Goal: Task Accomplishment & Management: Use online tool/utility

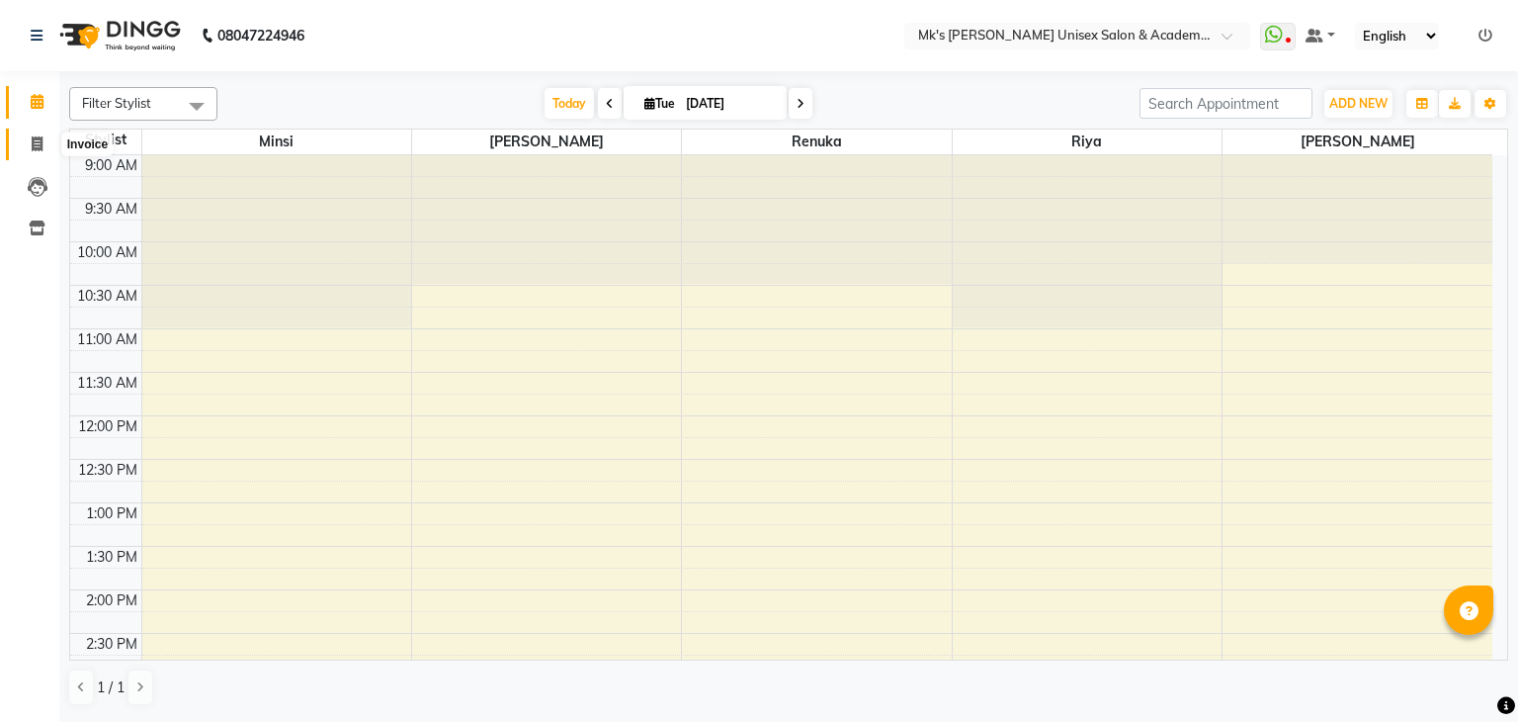
click at [39, 141] on icon at bounding box center [37, 143] width 11 height 15
select select "service"
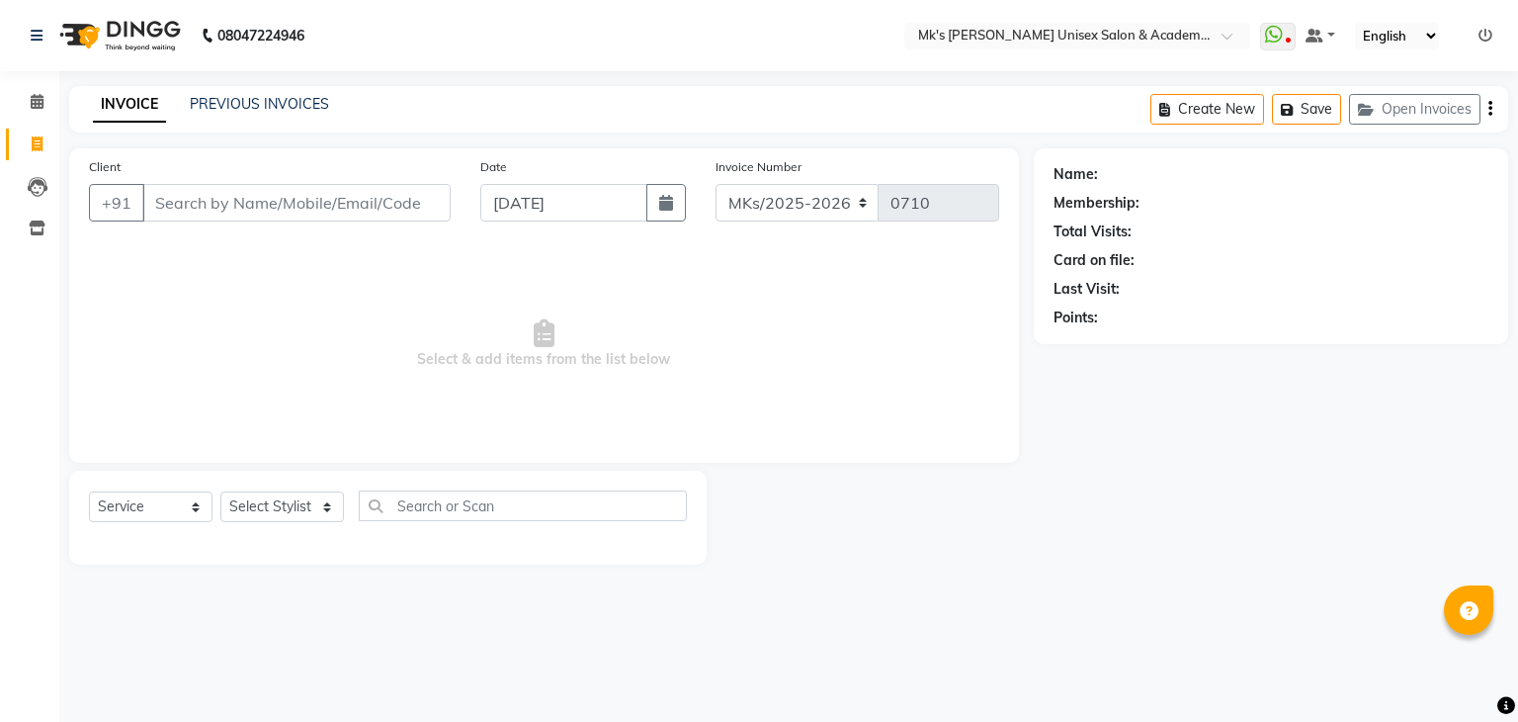
click at [349, 203] on input "Client" at bounding box center [296, 203] width 308 height 38
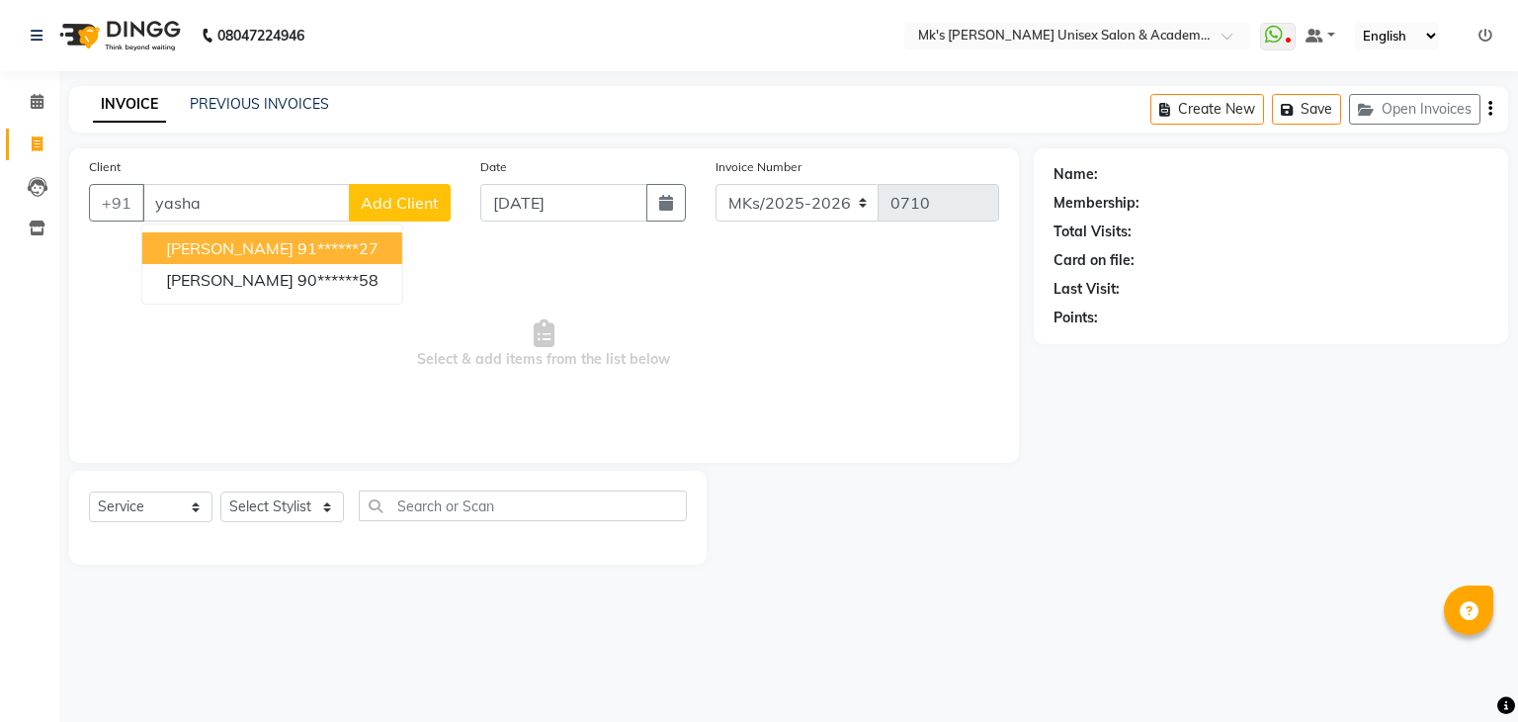
click at [297, 248] on ngb-highlight "91******27" at bounding box center [337, 248] width 81 height 20
type input "91******27"
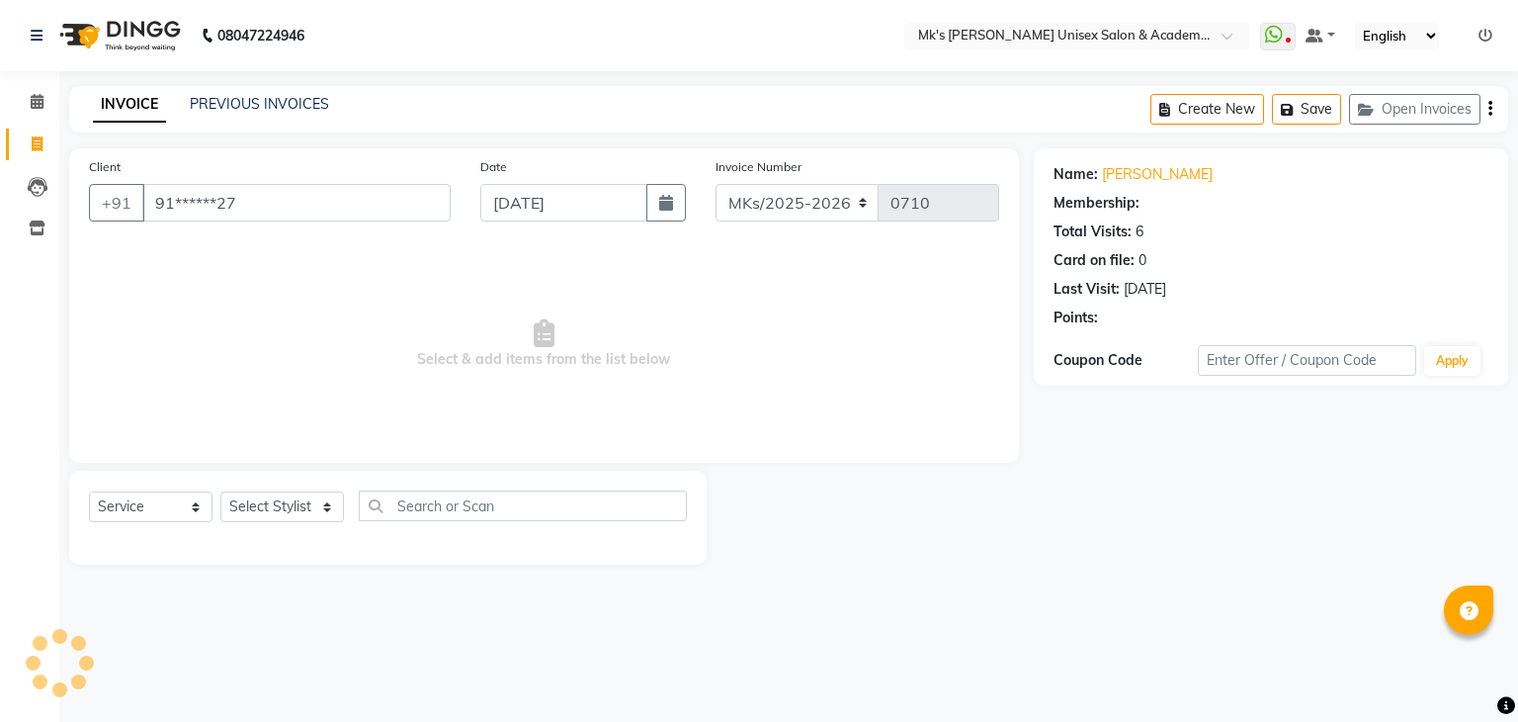
select select "1: Object"
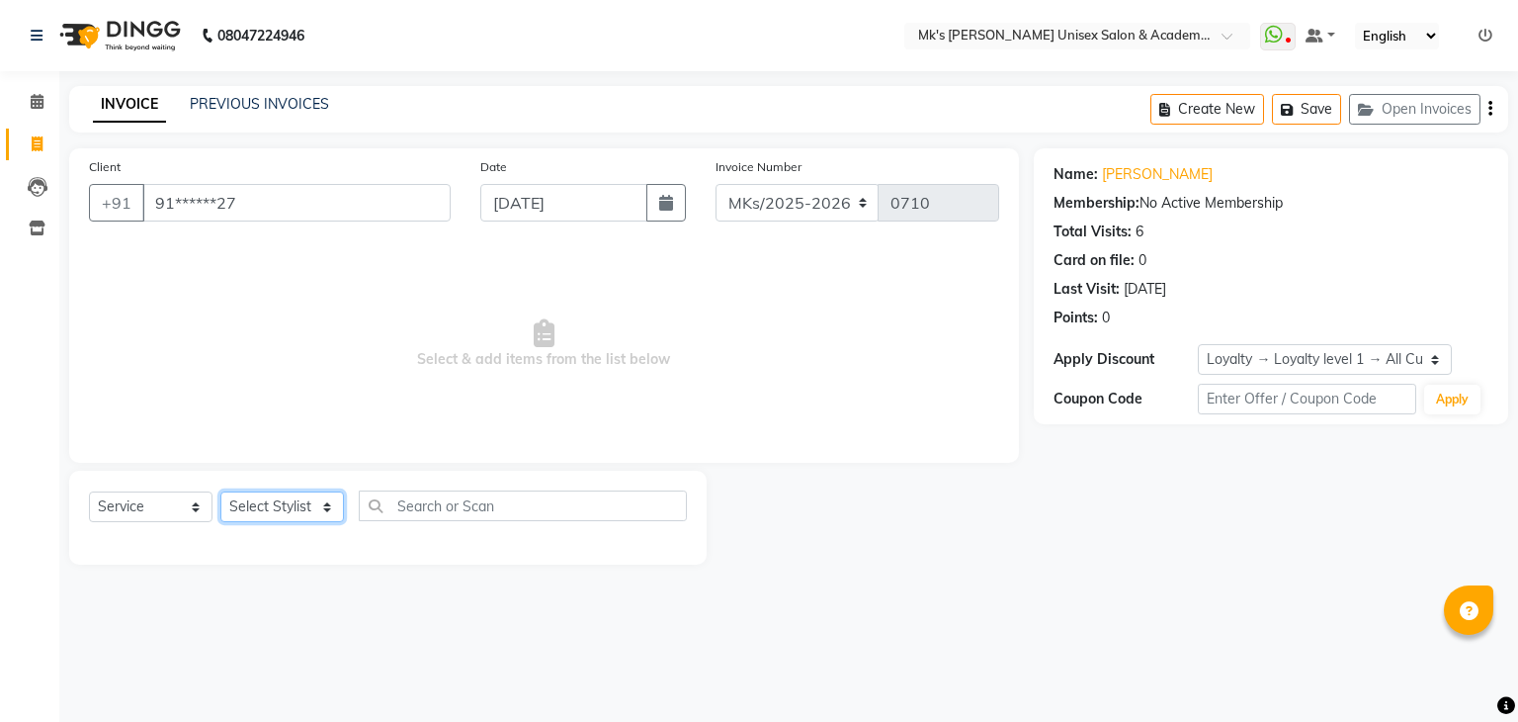
click at [322, 503] on select "Select Stylist [PERSON_NAME] Minsi Renuka [PERSON_NAME] [PERSON_NAME]" at bounding box center [282, 506] width 124 height 31
select select "21735"
click at [220, 492] on select "Select Stylist [PERSON_NAME] Minsi Renuka [PERSON_NAME] [PERSON_NAME]" at bounding box center [282, 506] width 124 height 31
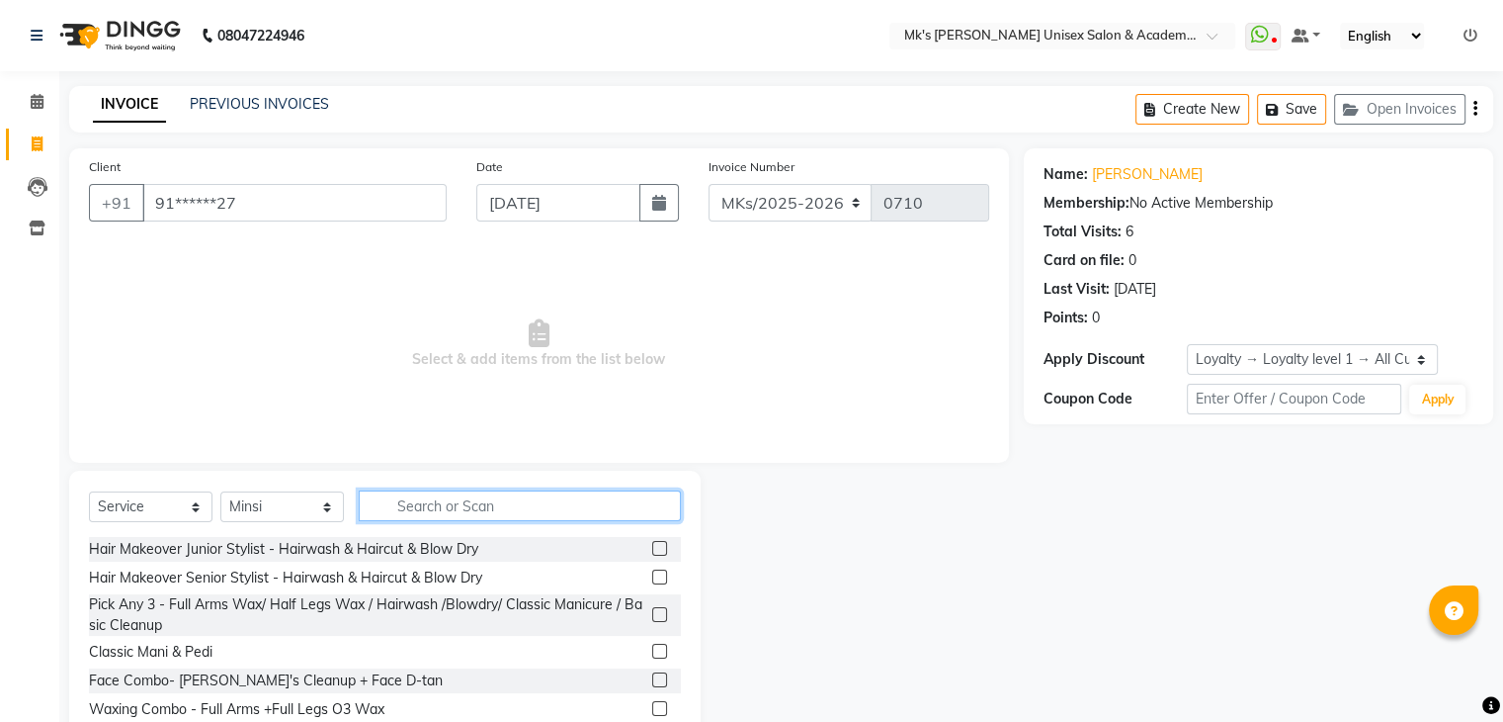
click at [484, 491] on input "text" at bounding box center [520, 505] width 322 height 31
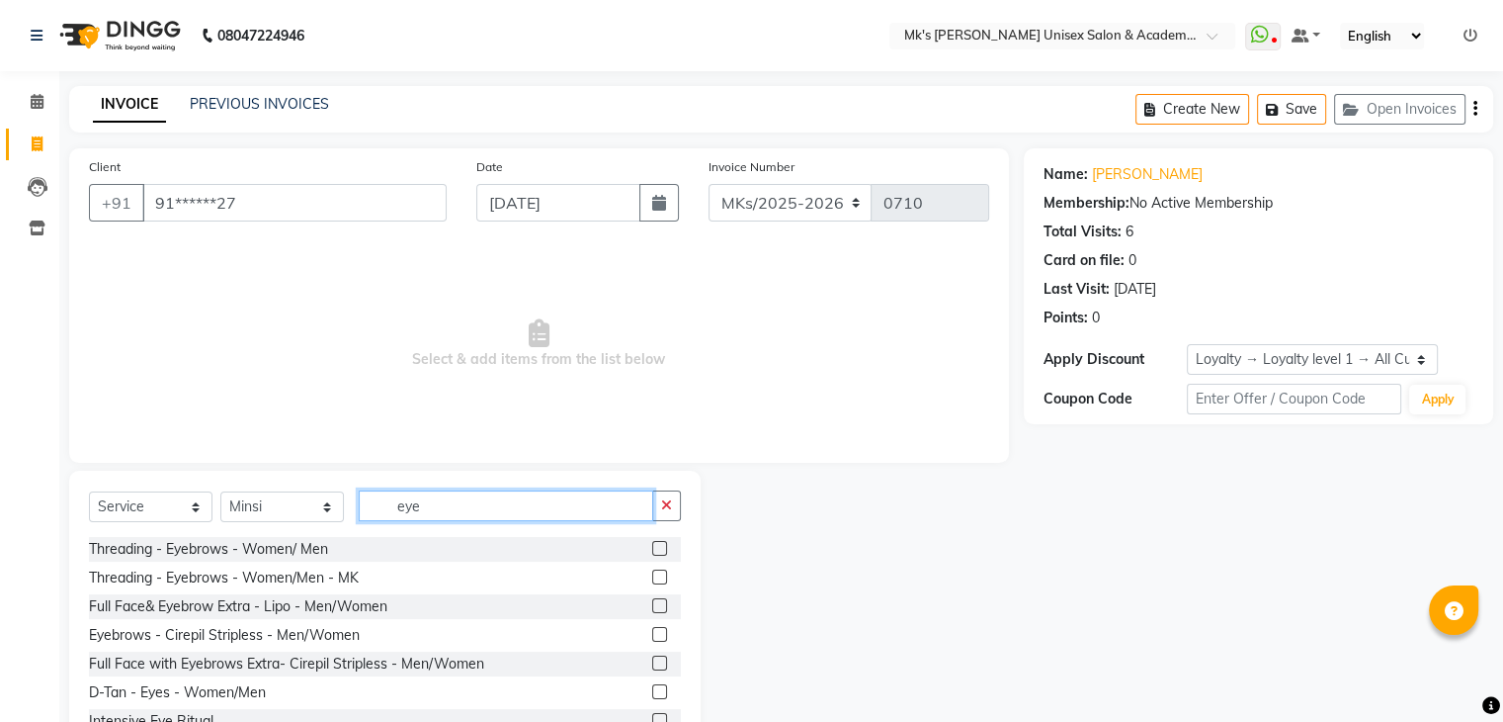
type input "eye"
click at [652, 548] on label at bounding box center [659, 548] width 15 height 15
click at [652, 548] on input "checkbox" at bounding box center [658, 549] width 13 height 13
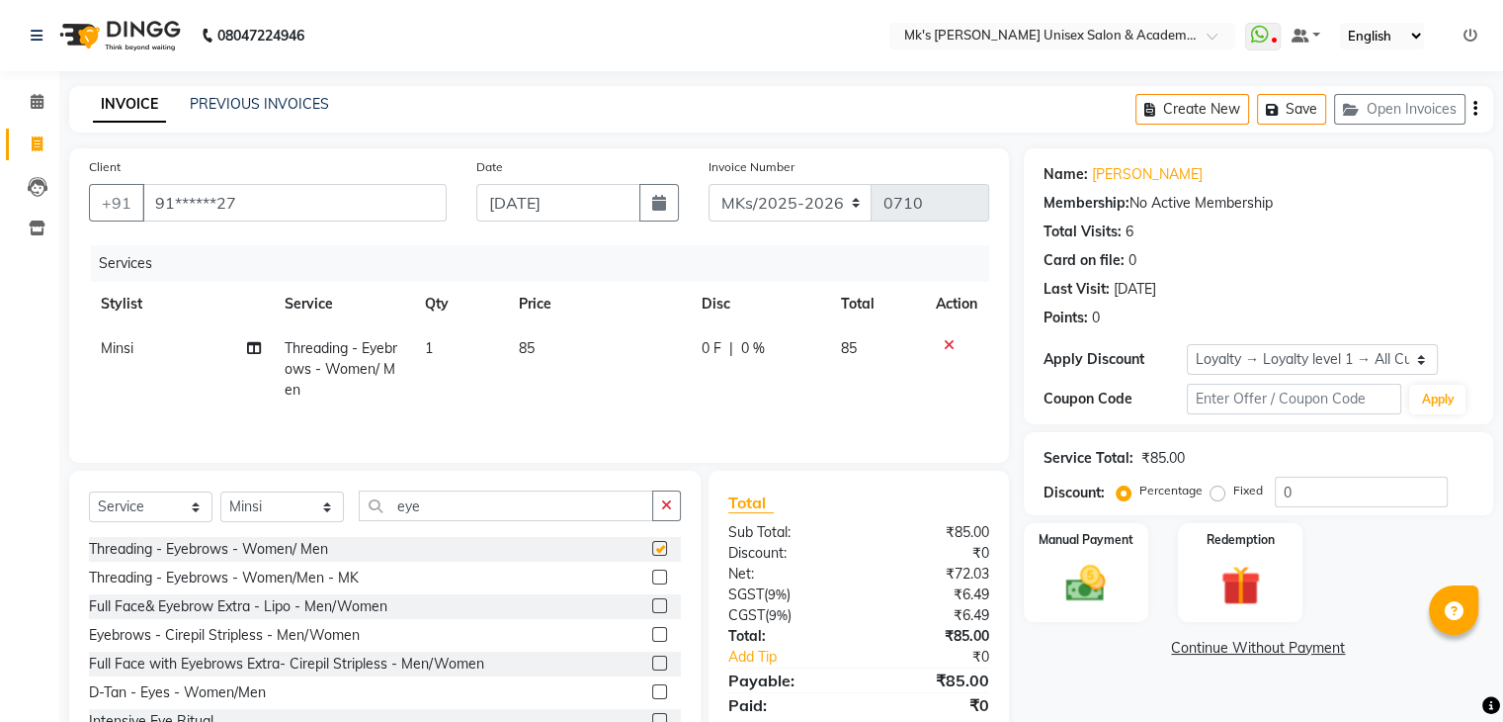
checkbox input "false"
click at [652, 572] on label at bounding box center [659, 576] width 15 height 15
click at [652, 572] on input "checkbox" at bounding box center [658, 577] width 13 height 13
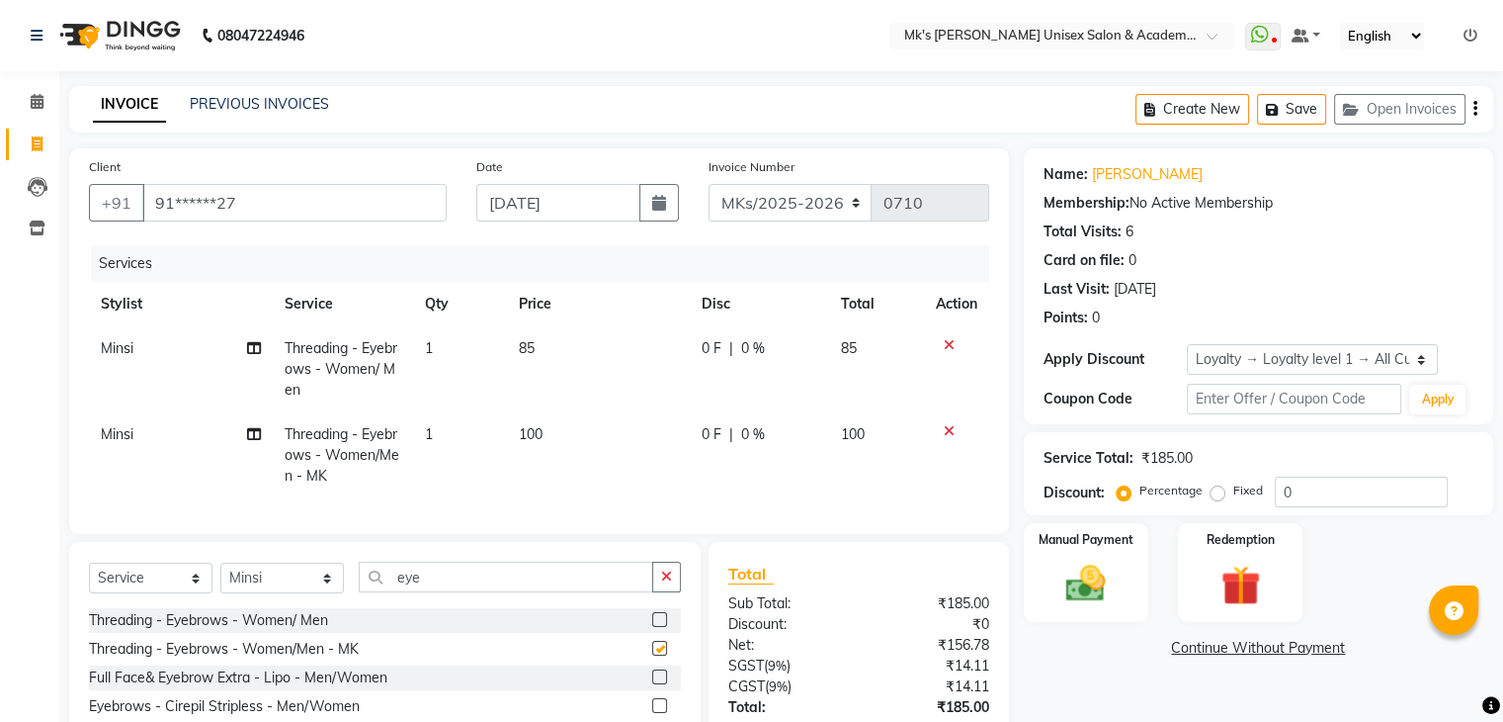
checkbox input "false"
click at [950, 341] on icon at bounding box center [949, 345] width 11 height 14
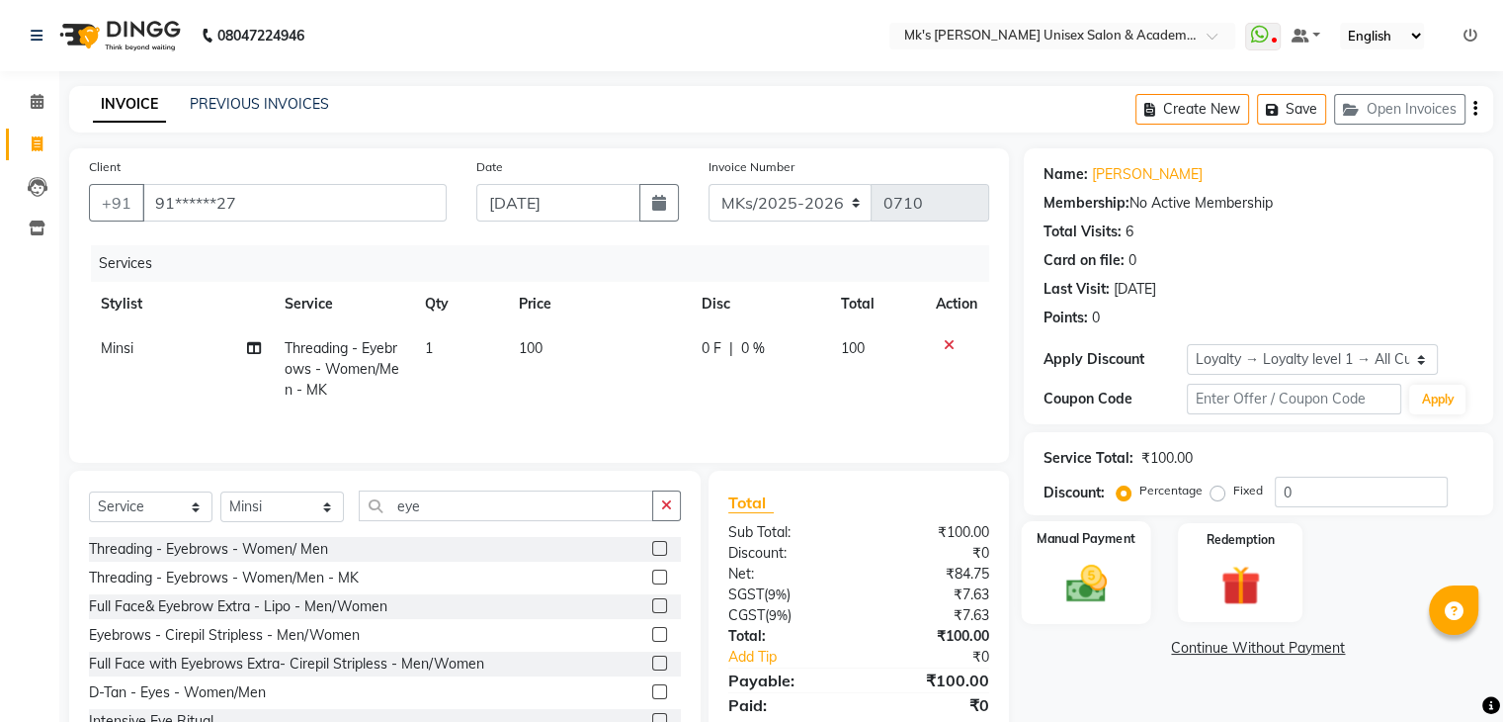
click at [1052, 544] on label "Manual Payment" at bounding box center [1086, 538] width 99 height 19
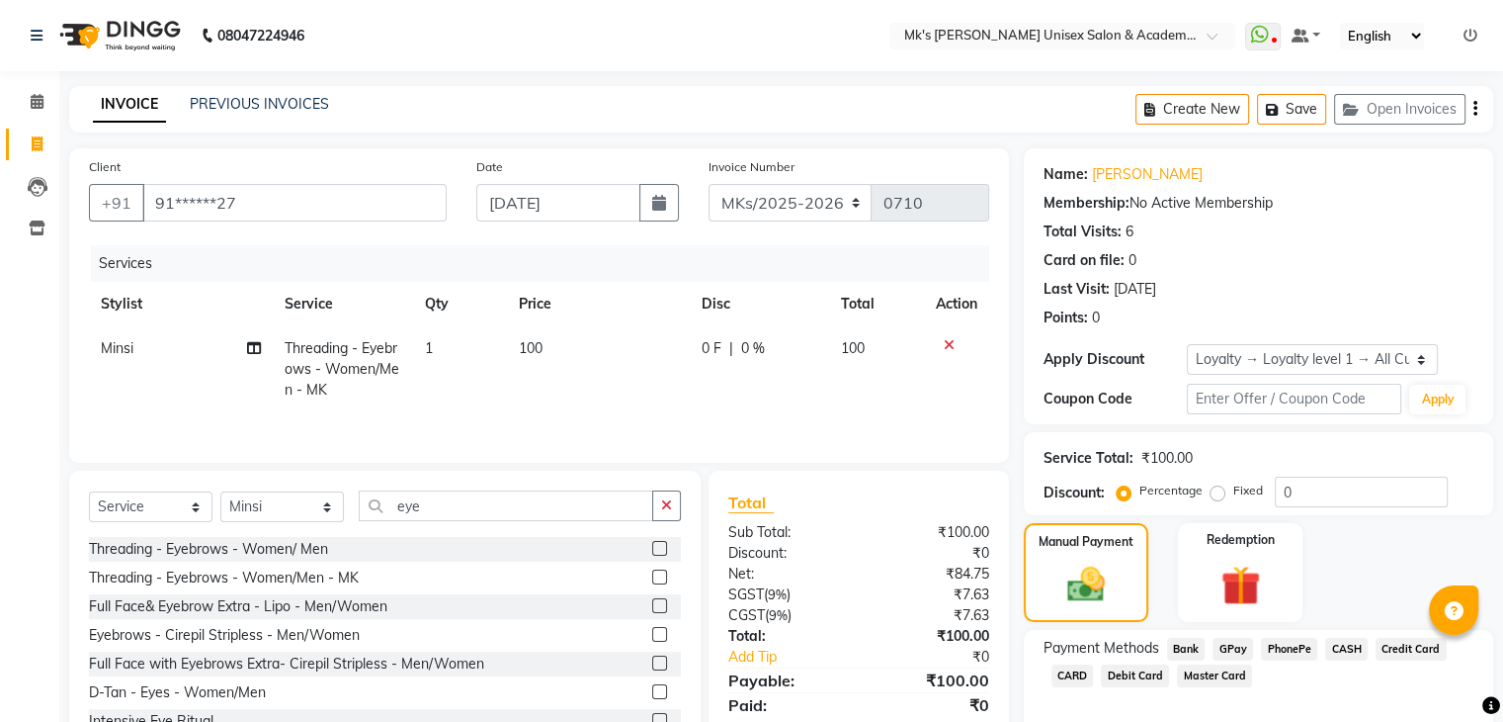
click at [1234, 639] on span "GPay" at bounding box center [1233, 648] width 41 height 23
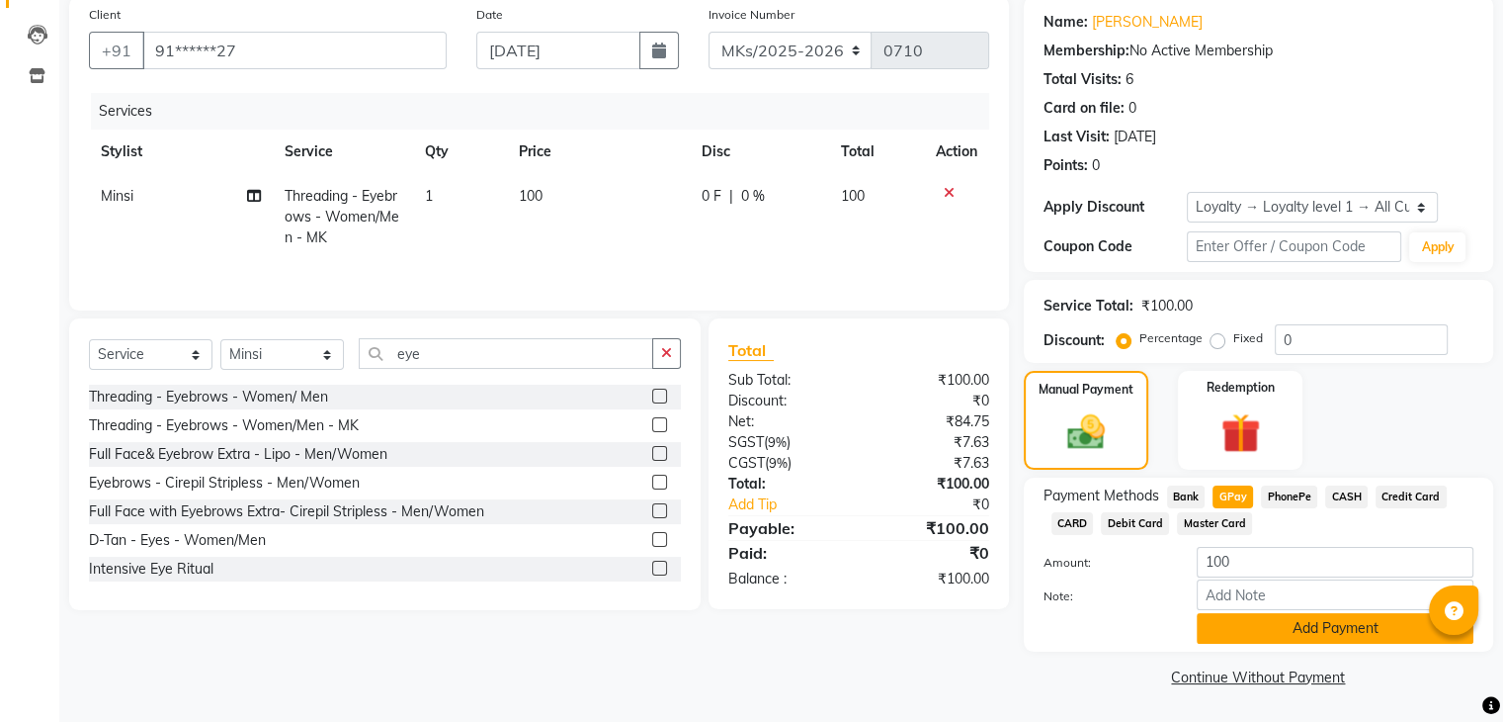
click at [1363, 617] on button "Add Payment" at bounding box center [1335, 628] width 277 height 31
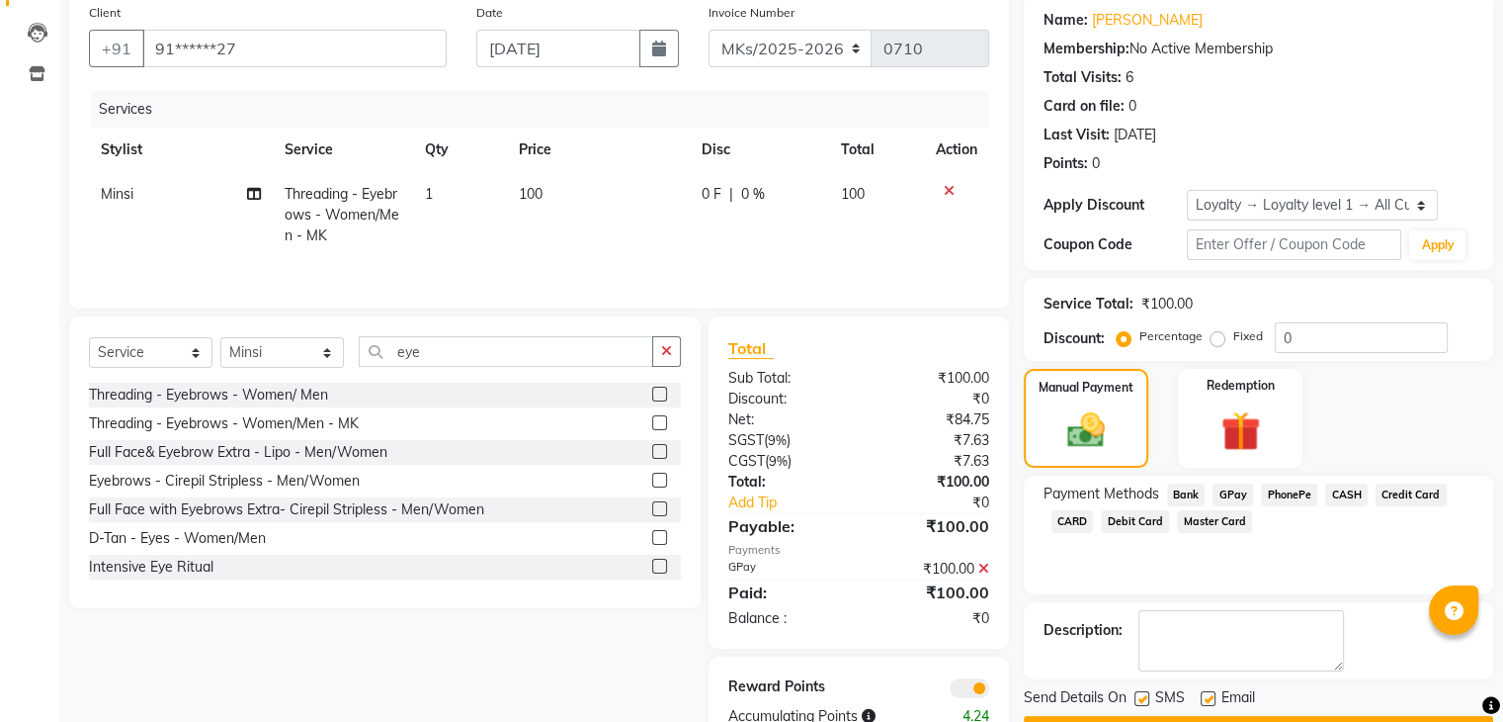
click at [1348, 716] on button "Checkout" at bounding box center [1258, 731] width 469 height 31
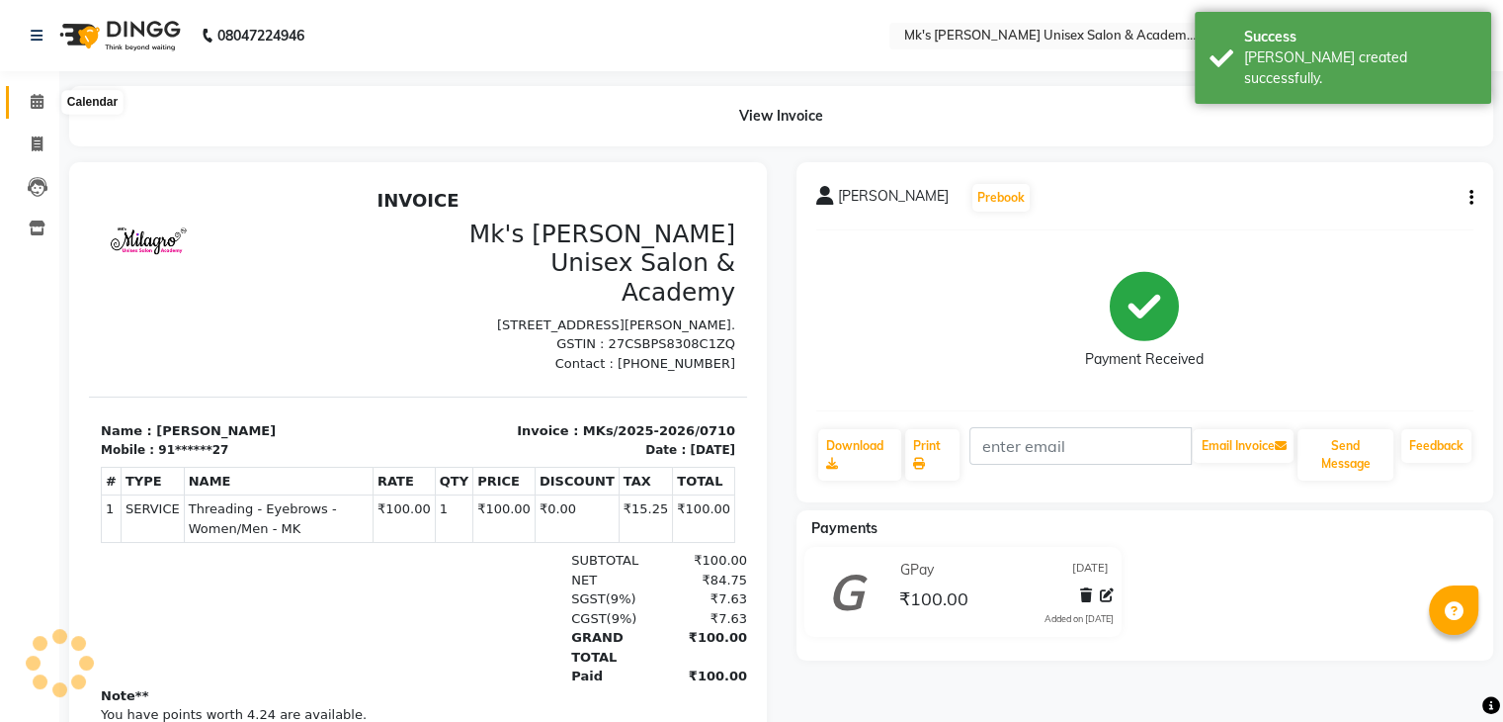
click at [28, 92] on span at bounding box center [37, 102] width 35 height 23
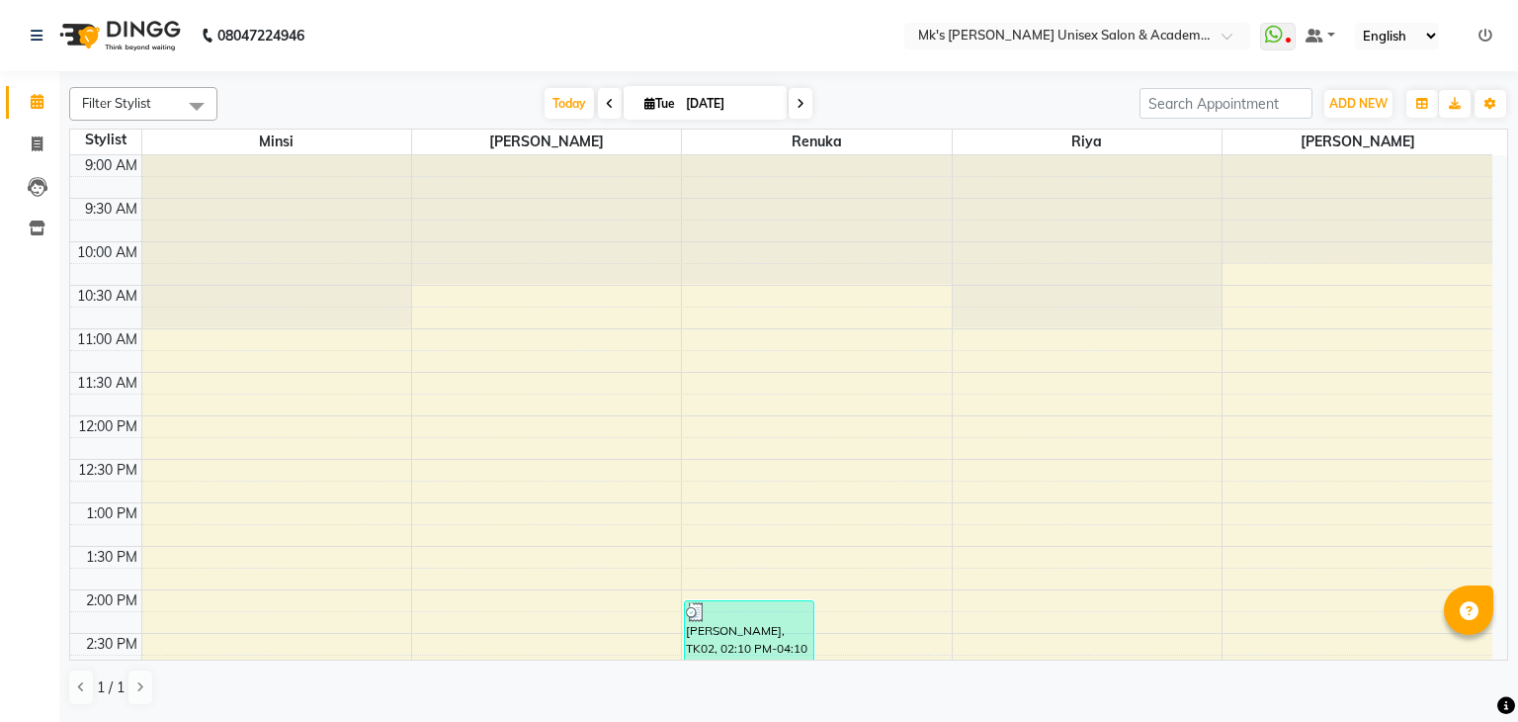
click at [1437, 31] on select "English ENGLISH Español العربية मराठी हिंदी ગુજરાતી தமிழ் 中文" at bounding box center [1397, 36] width 84 height 27
click at [1484, 29] on icon at bounding box center [1486, 36] width 14 height 14
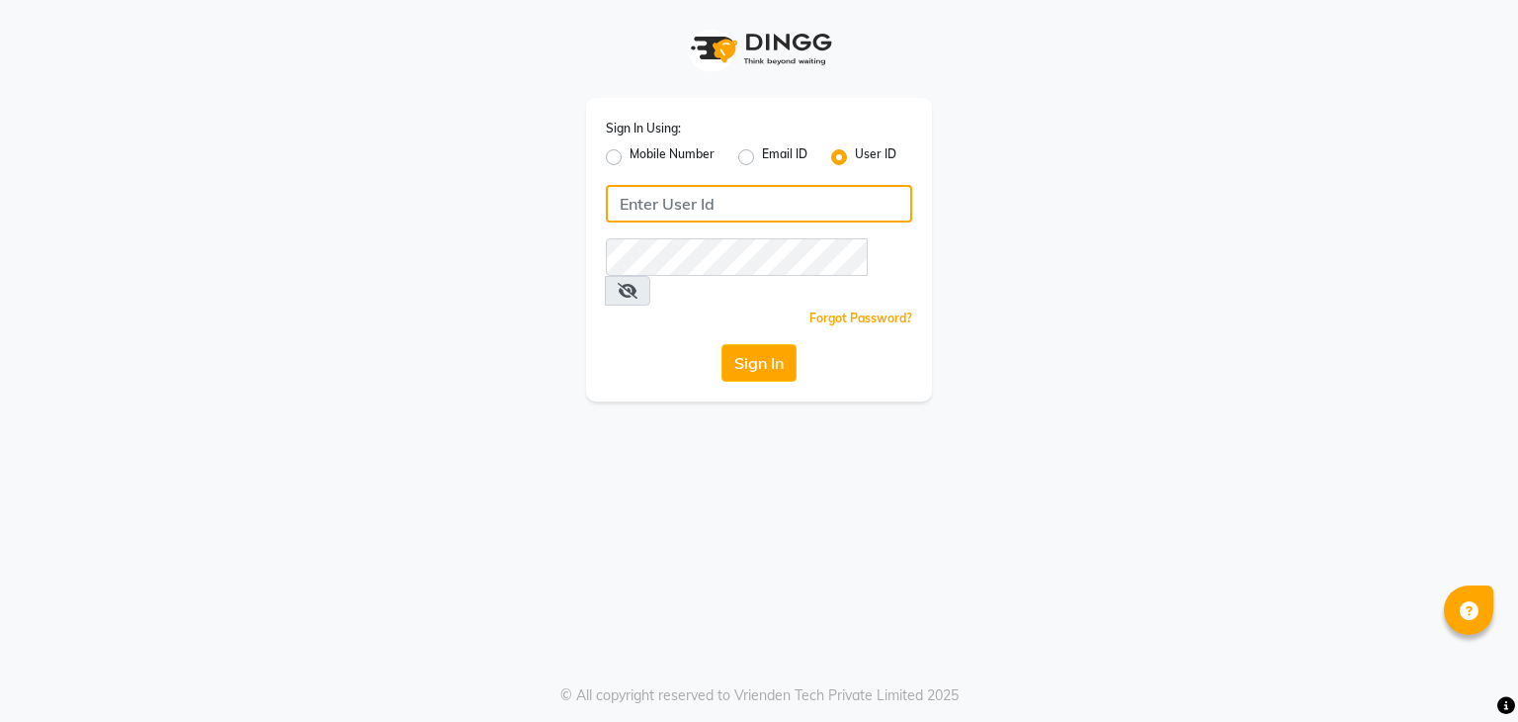
click at [712, 203] on input "Username" at bounding box center [759, 204] width 306 height 38
type input "mksmilagro"
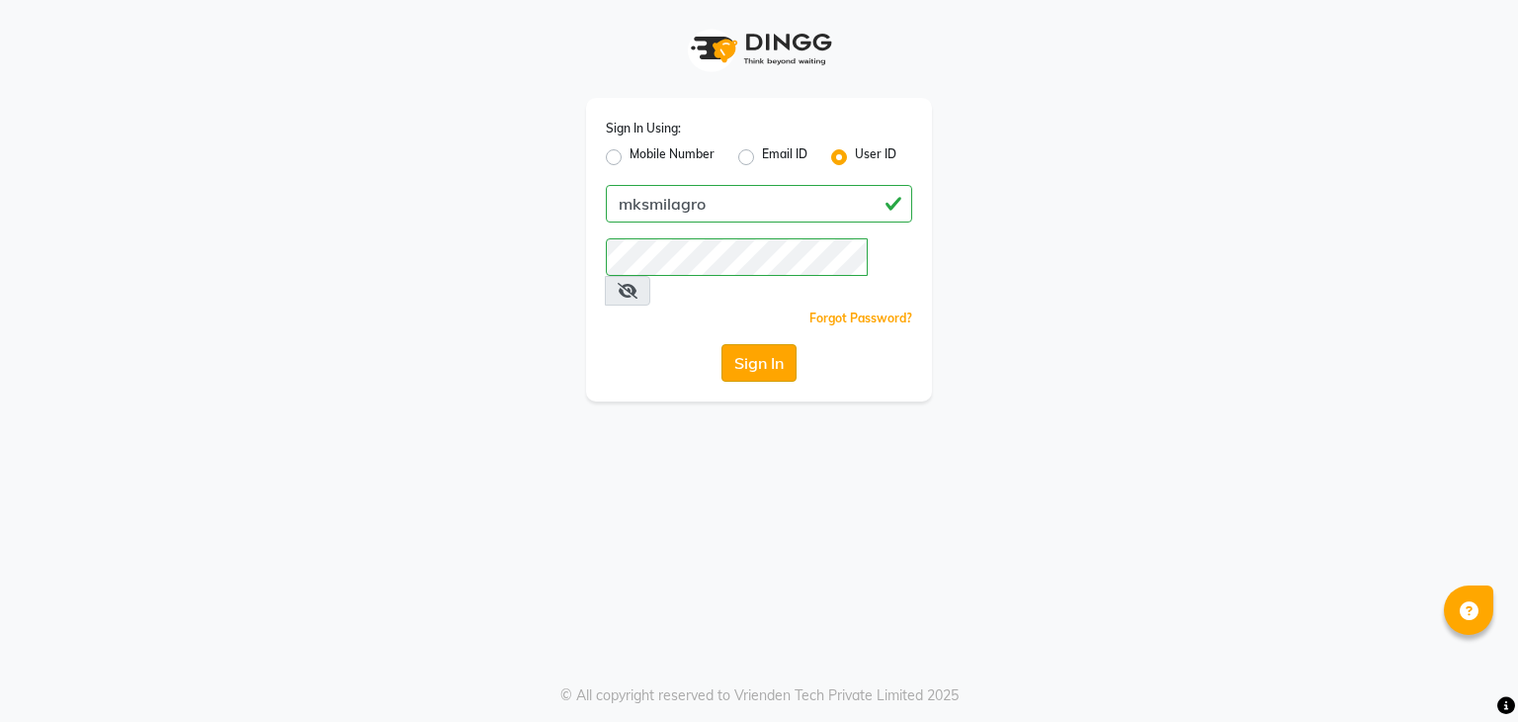
click at [726, 346] on button "Sign In" at bounding box center [759, 363] width 75 height 38
